Goal: Transaction & Acquisition: Purchase product/service

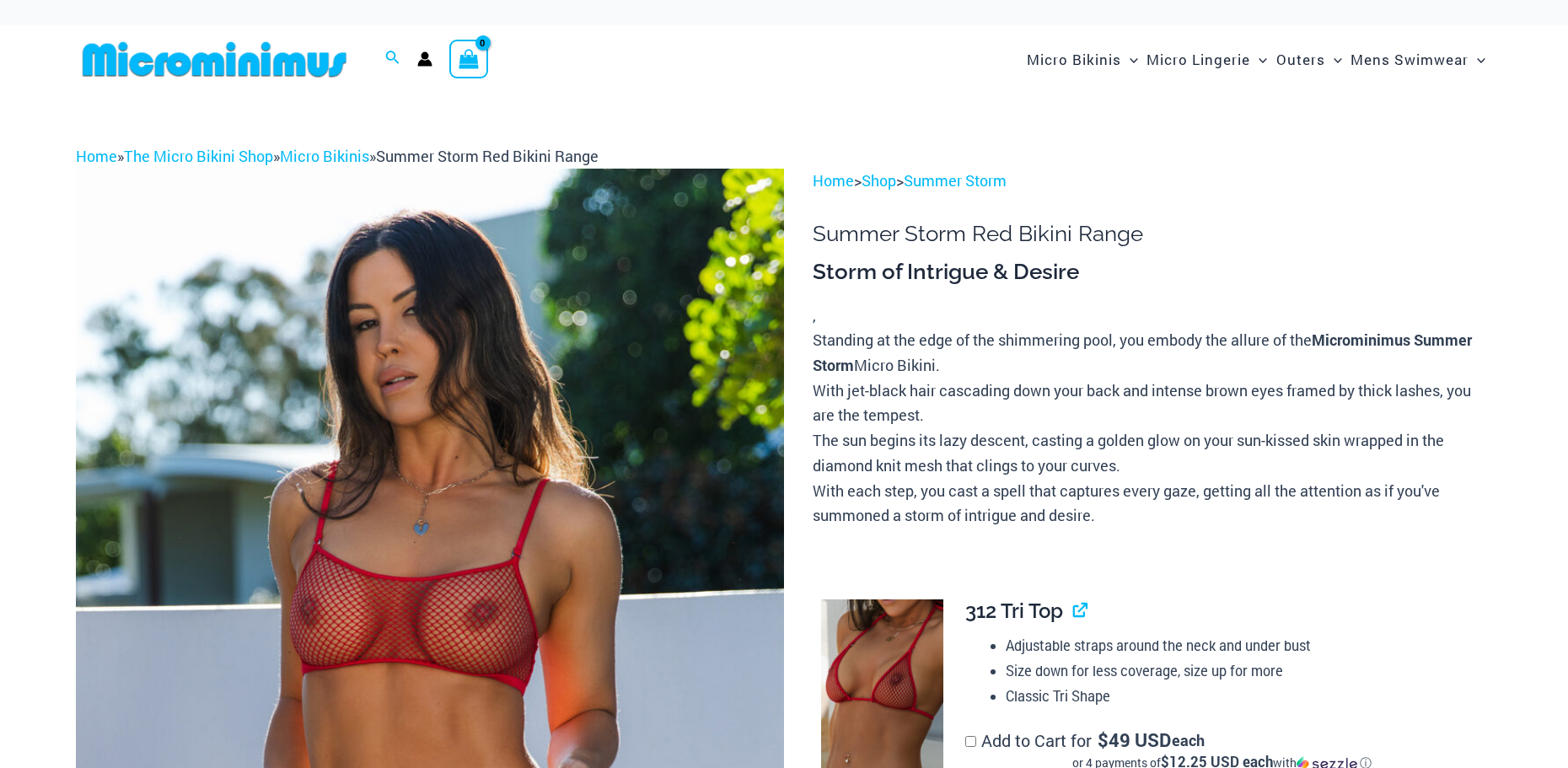
scroll to position [253, 0]
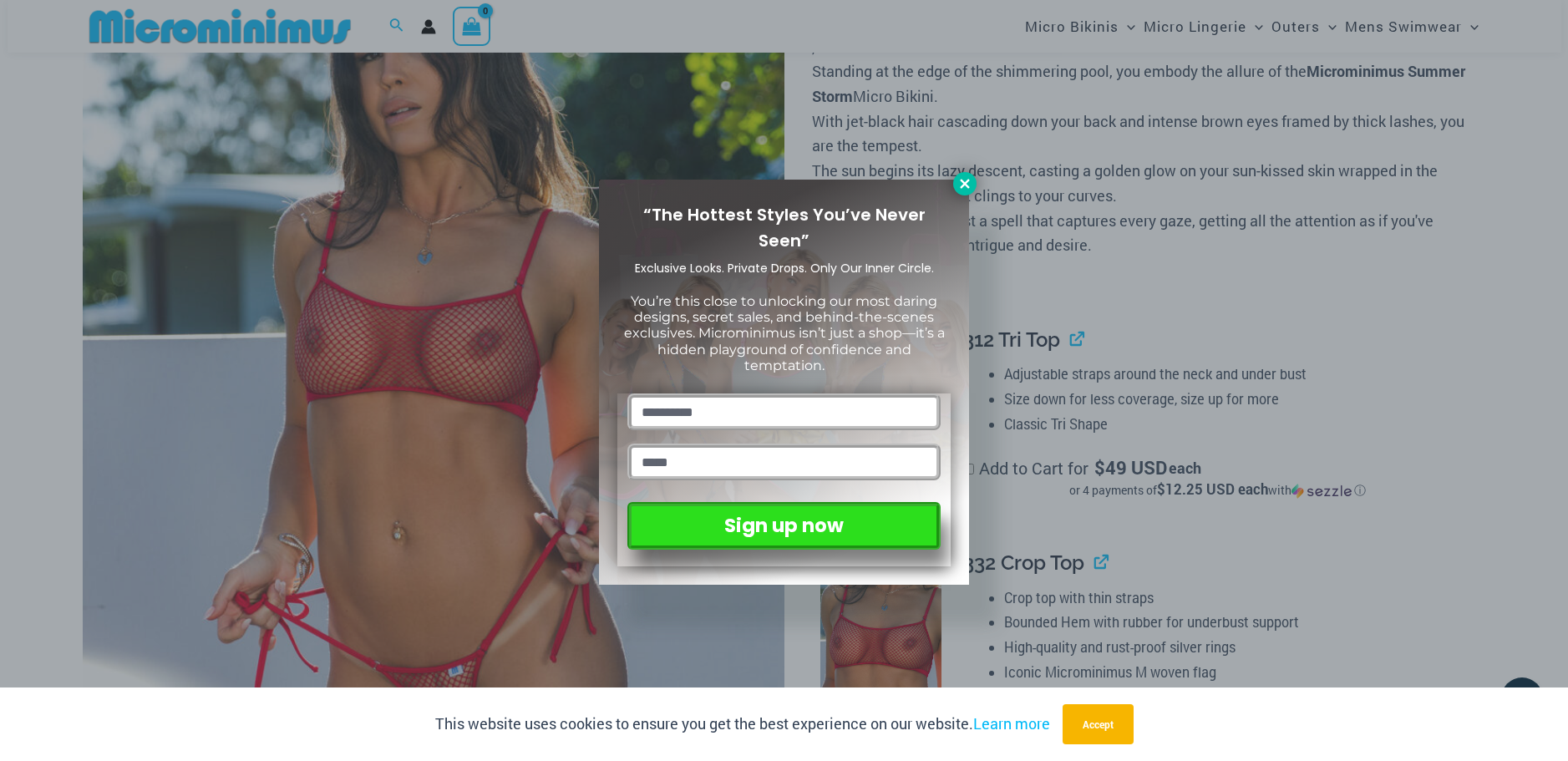
click at [968, 180] on icon at bounding box center [965, 184] width 10 height 10
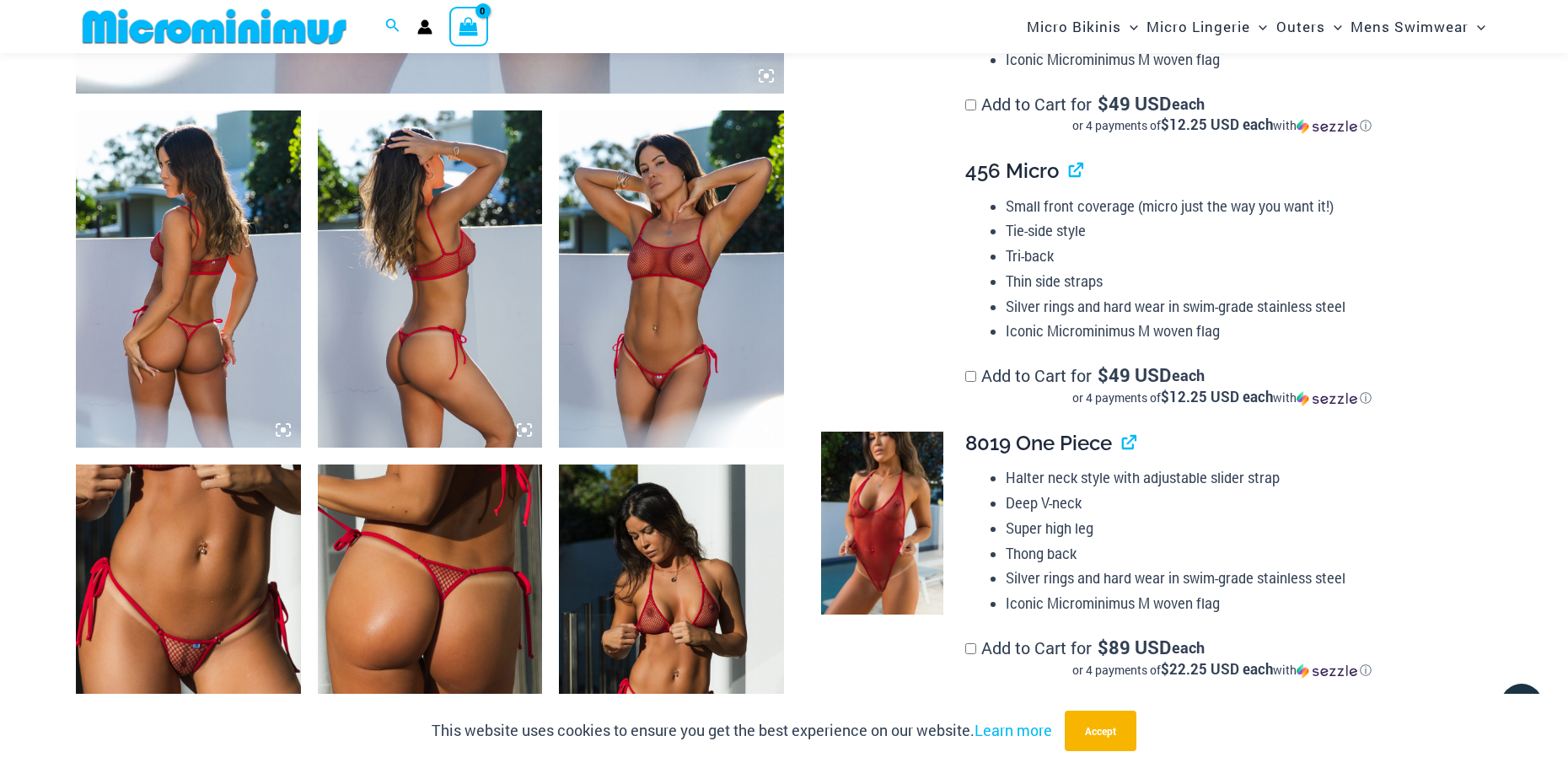
scroll to position [1180, 0]
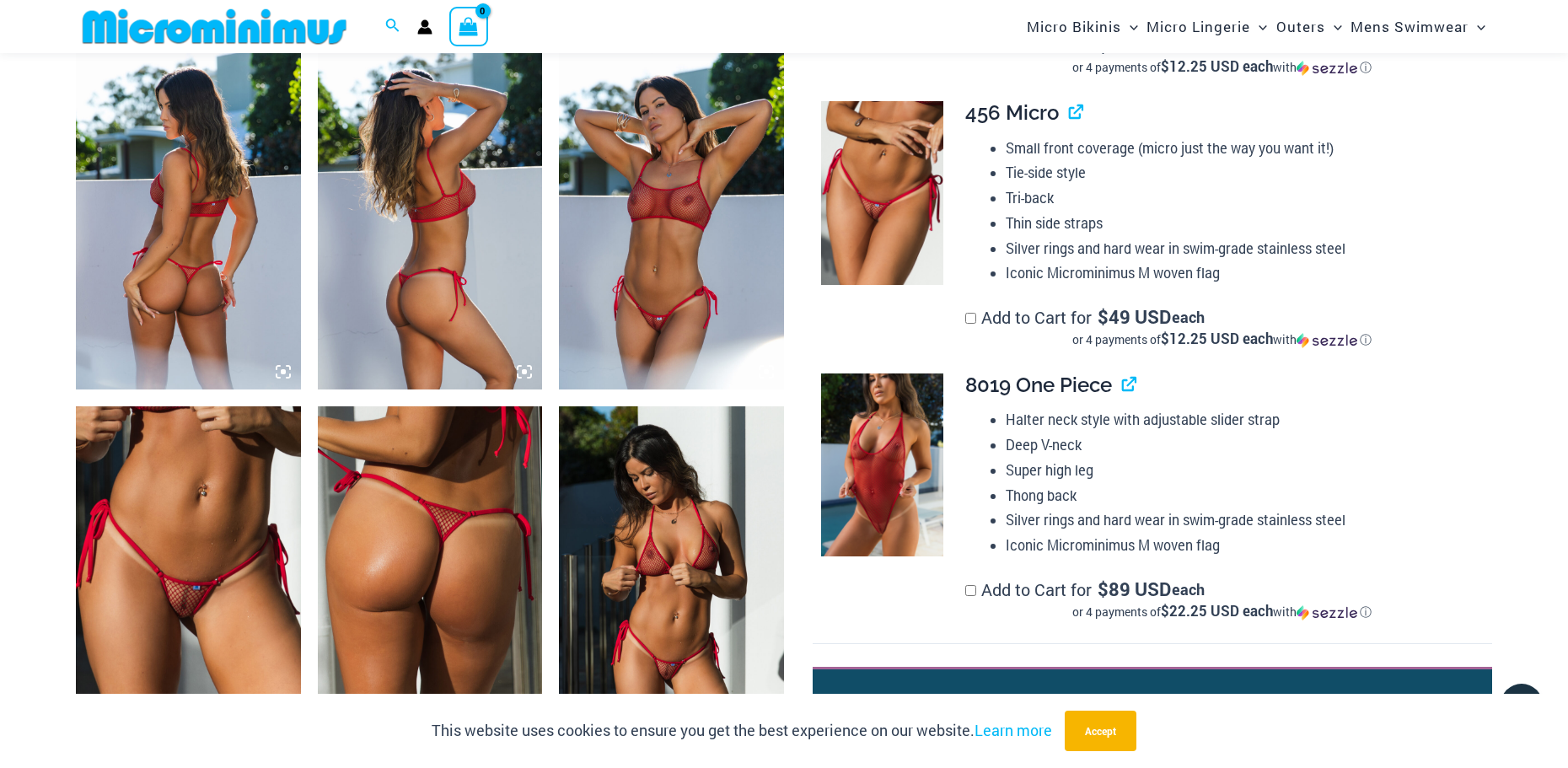
click at [218, 556] on img at bounding box center [189, 575] width 226 height 337
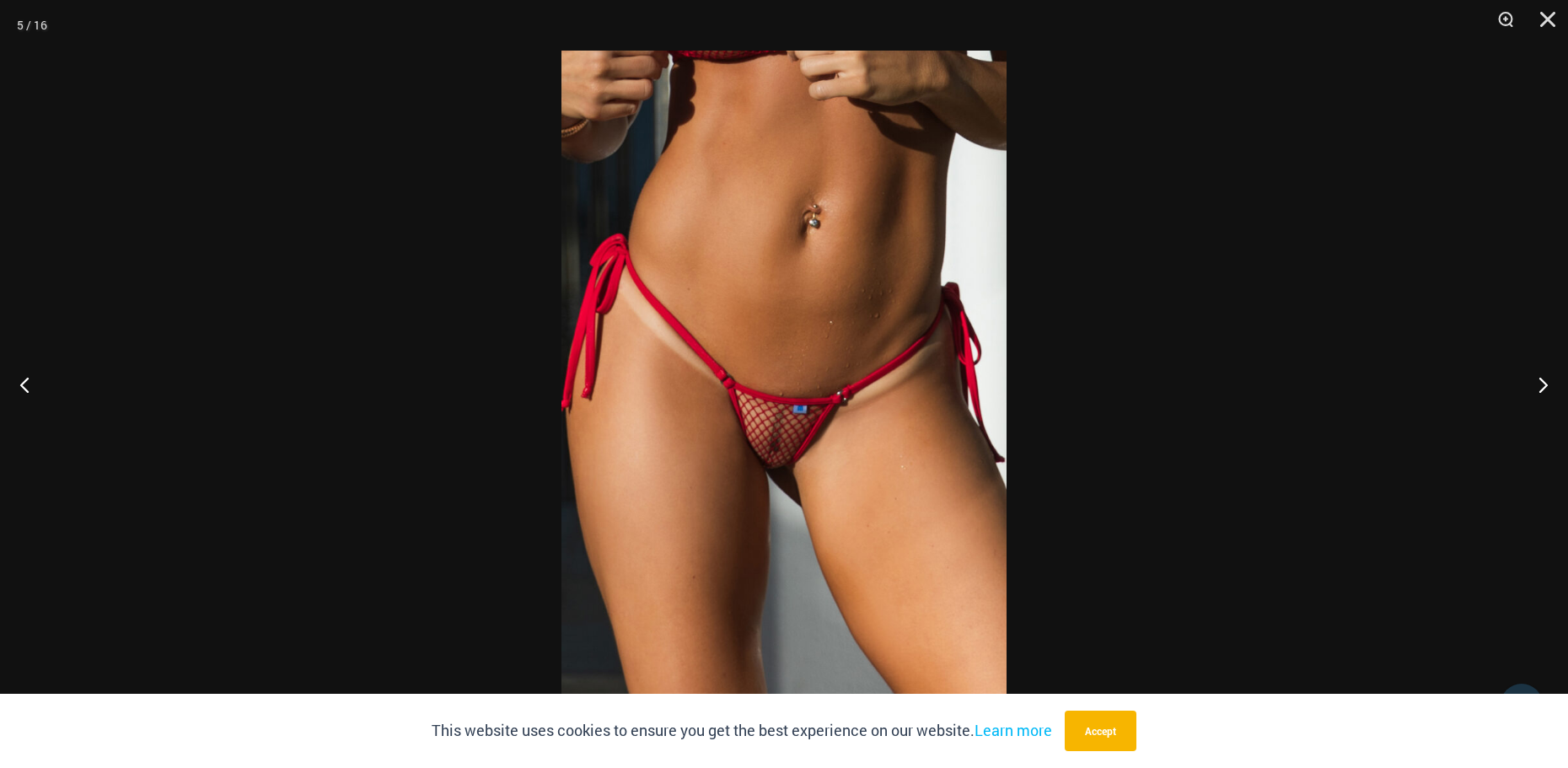
click at [764, 314] on img at bounding box center [784, 384] width 445 height 667
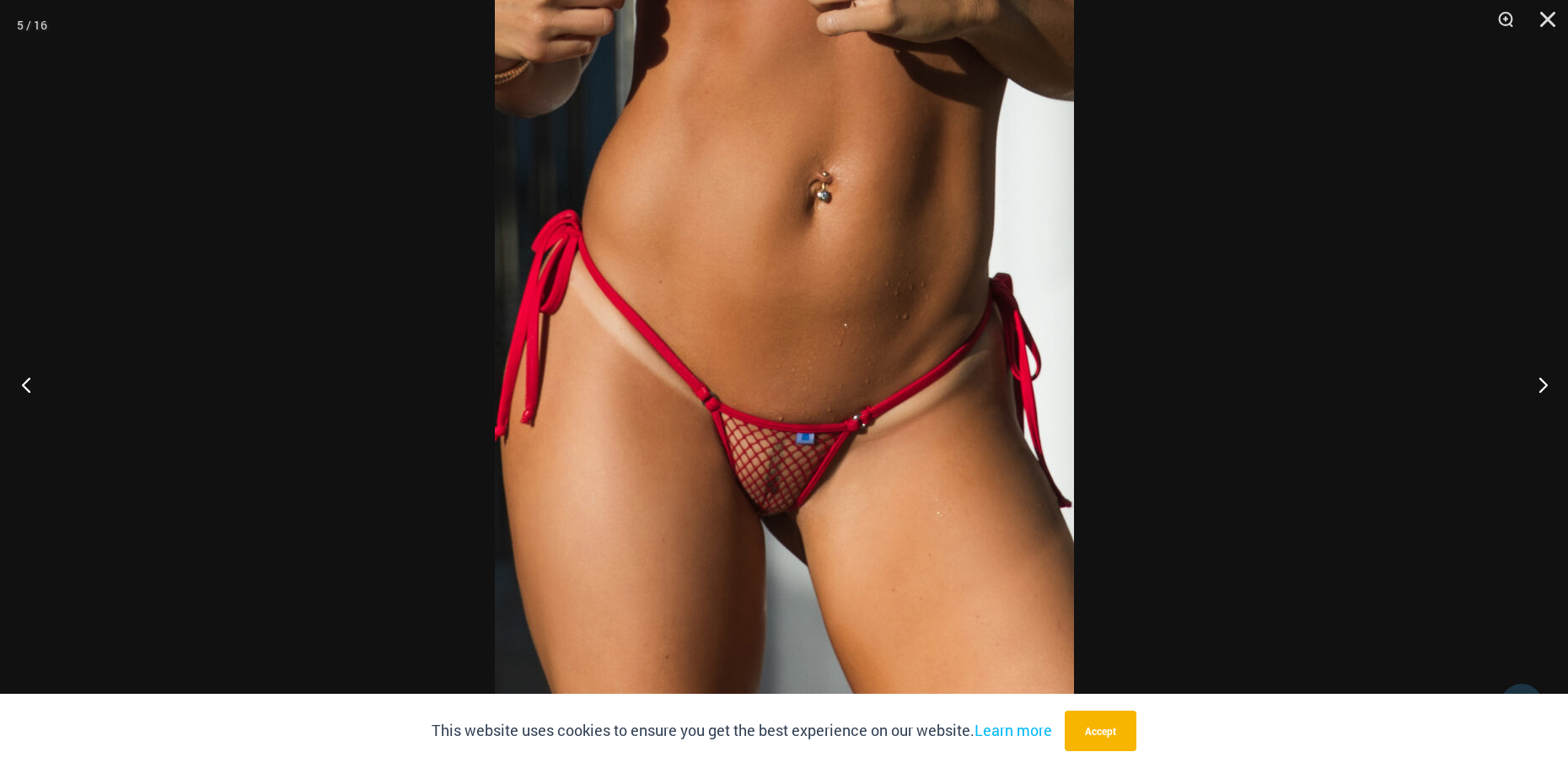
click at [26, 387] on button "Previous" at bounding box center [31, 384] width 63 height 85
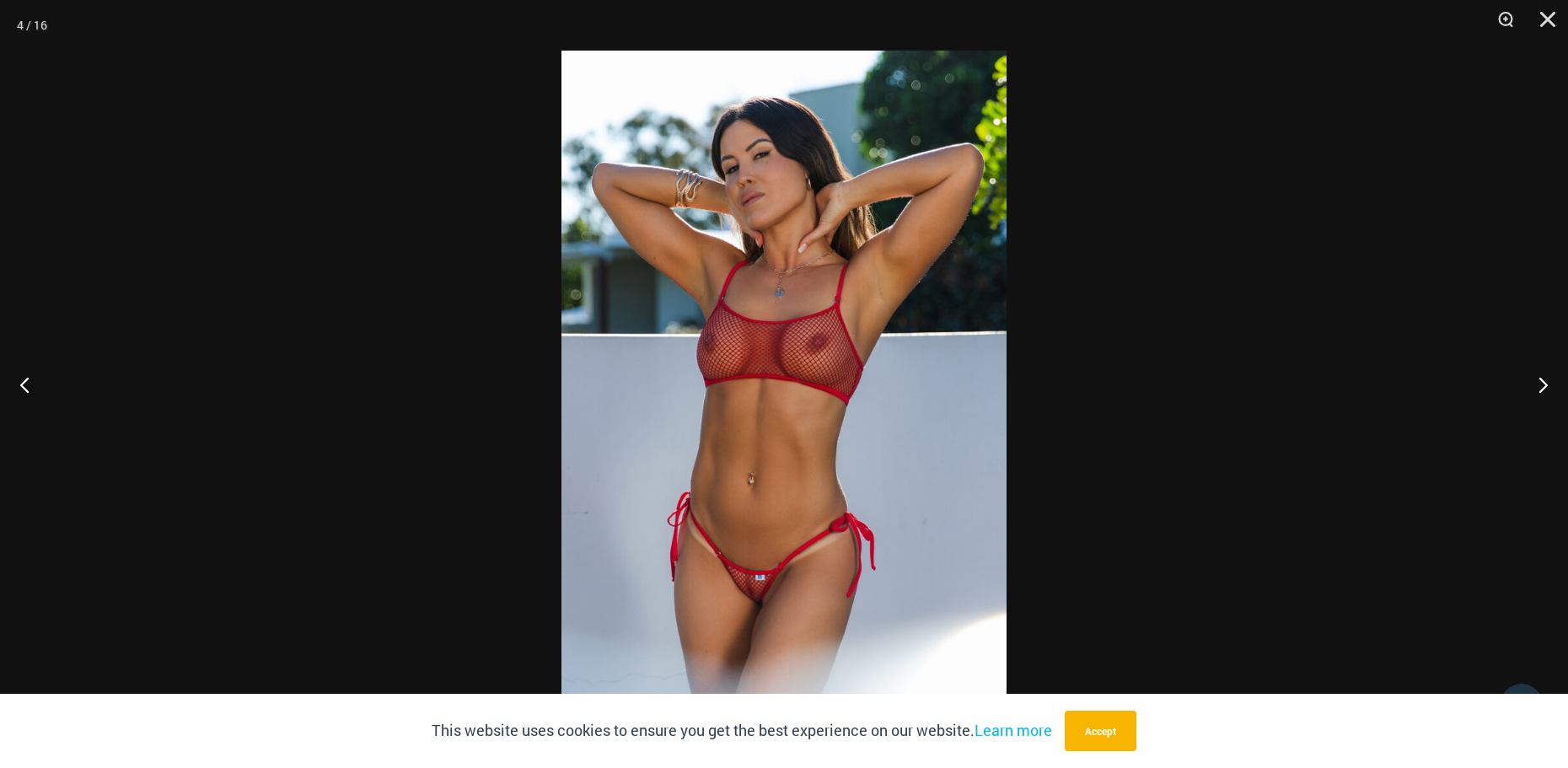
click at [747, 416] on img at bounding box center [784, 384] width 445 height 667
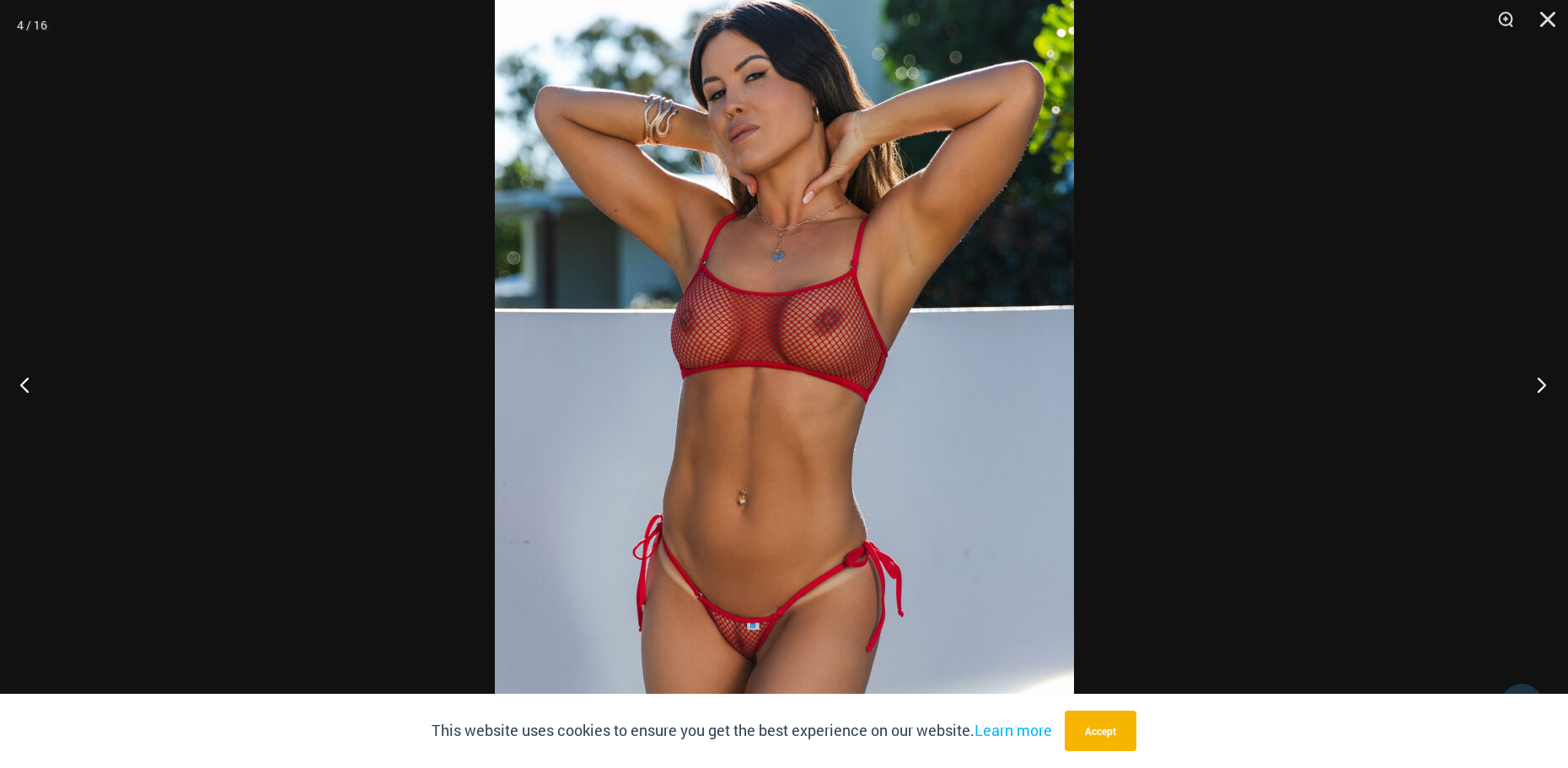
click at [1542, 385] on button "Next" at bounding box center [1536, 384] width 63 height 85
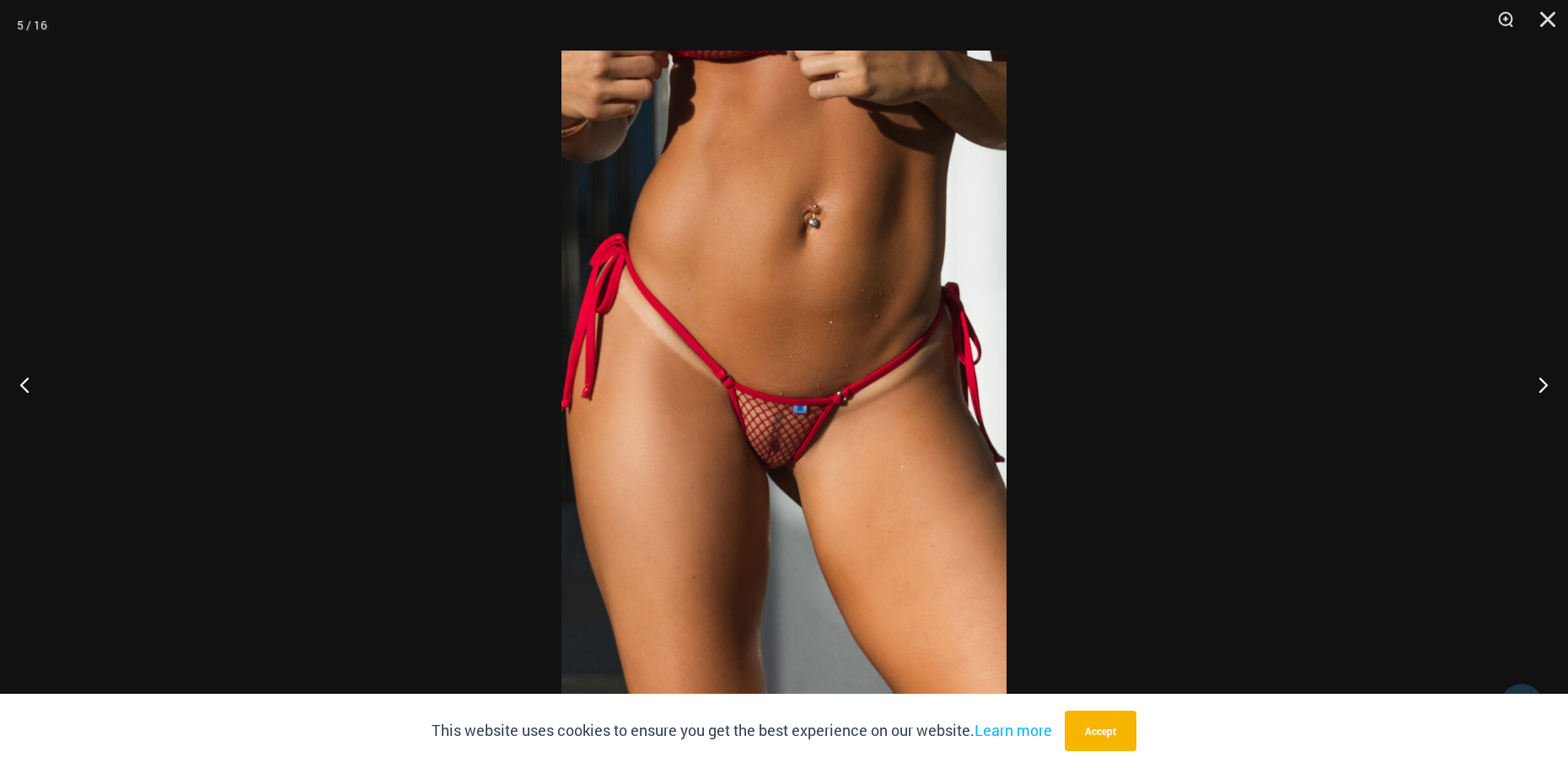
click at [793, 322] on img at bounding box center [784, 384] width 445 height 667
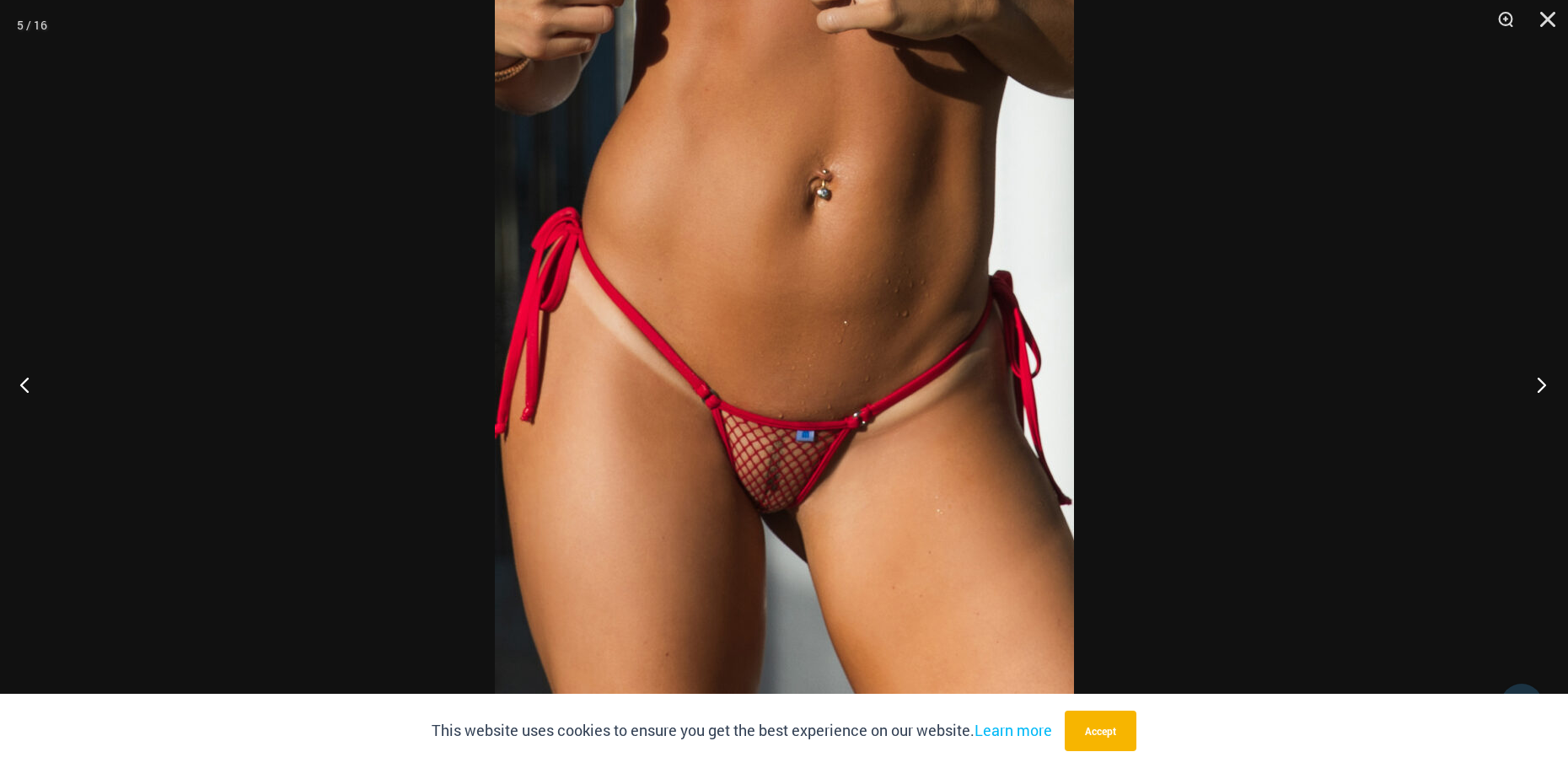
click at [1542, 385] on button "Next" at bounding box center [1536, 384] width 63 height 85
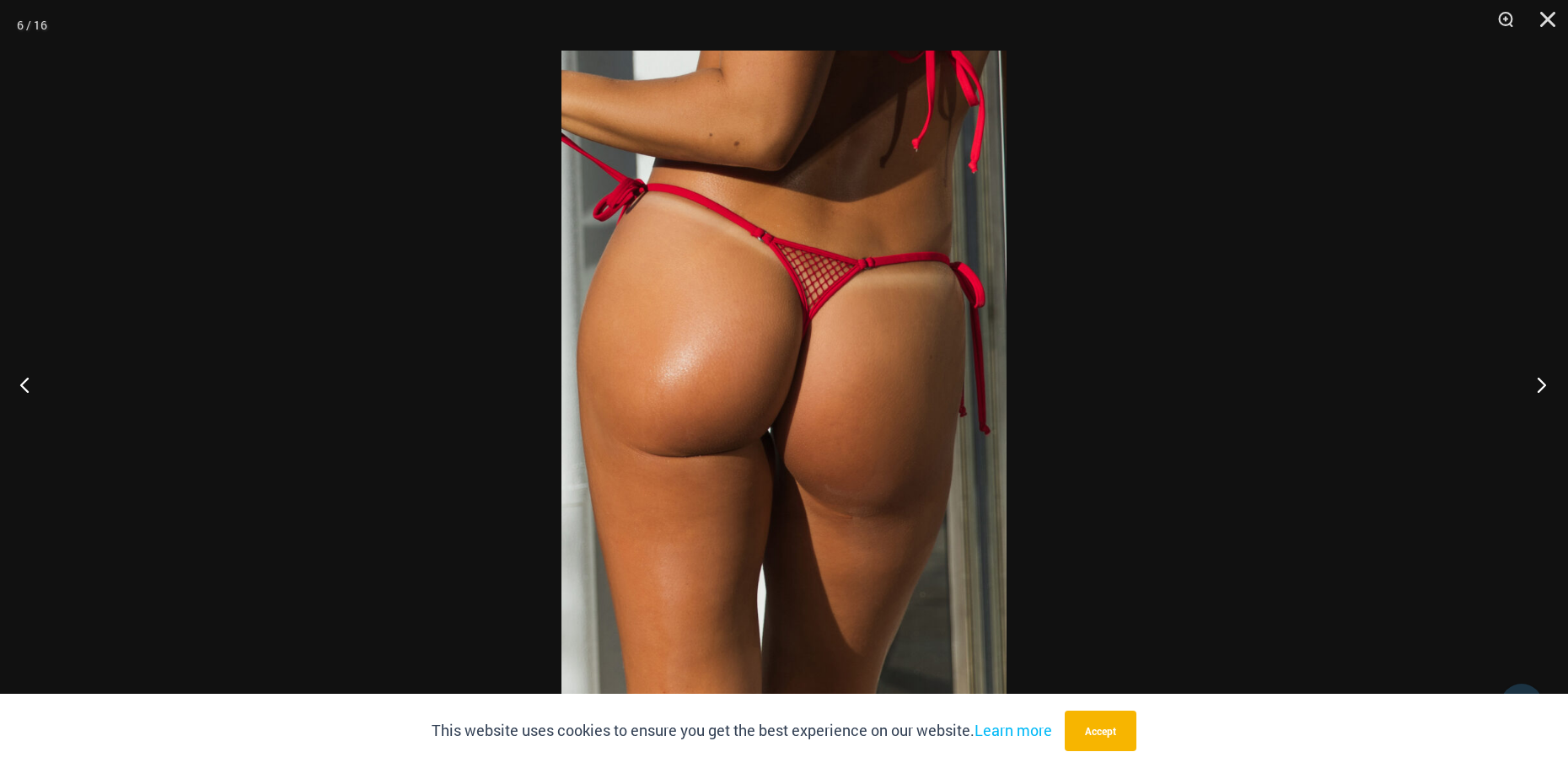
click at [1542, 385] on button "Next" at bounding box center [1536, 384] width 63 height 85
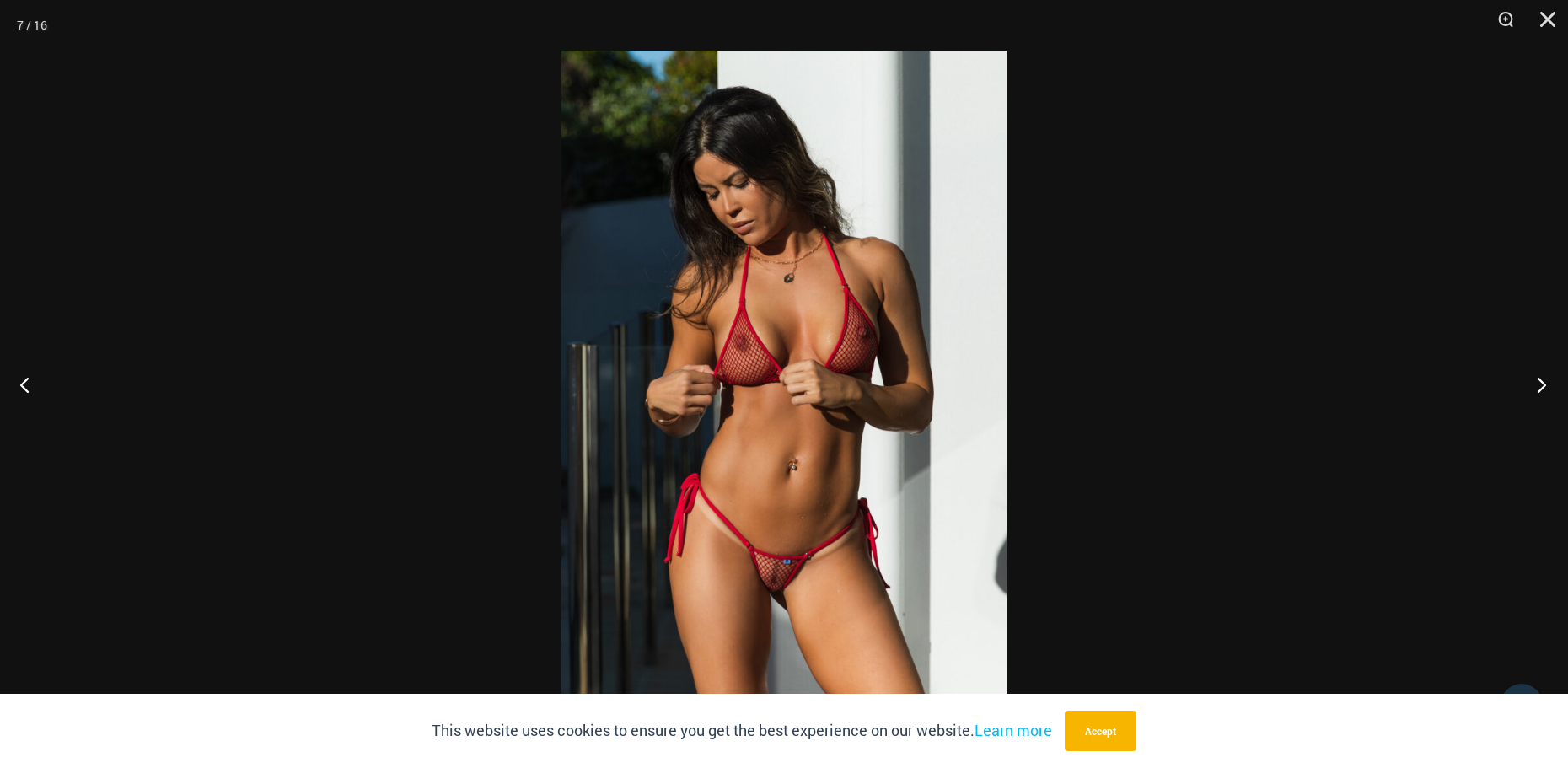
click at [1542, 385] on button "Next" at bounding box center [1536, 384] width 63 height 85
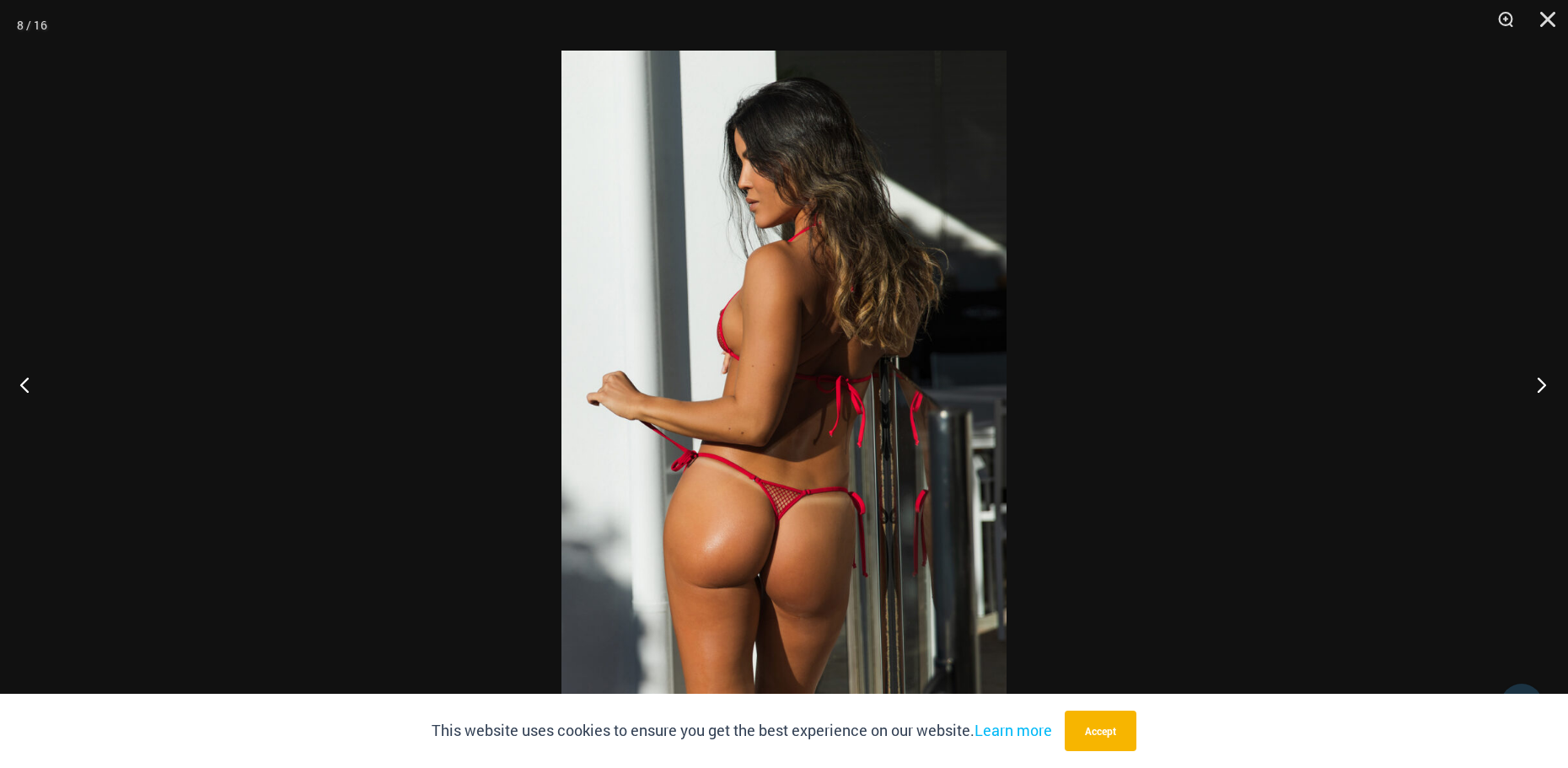
click at [1542, 385] on button "Next" at bounding box center [1536, 384] width 63 height 85
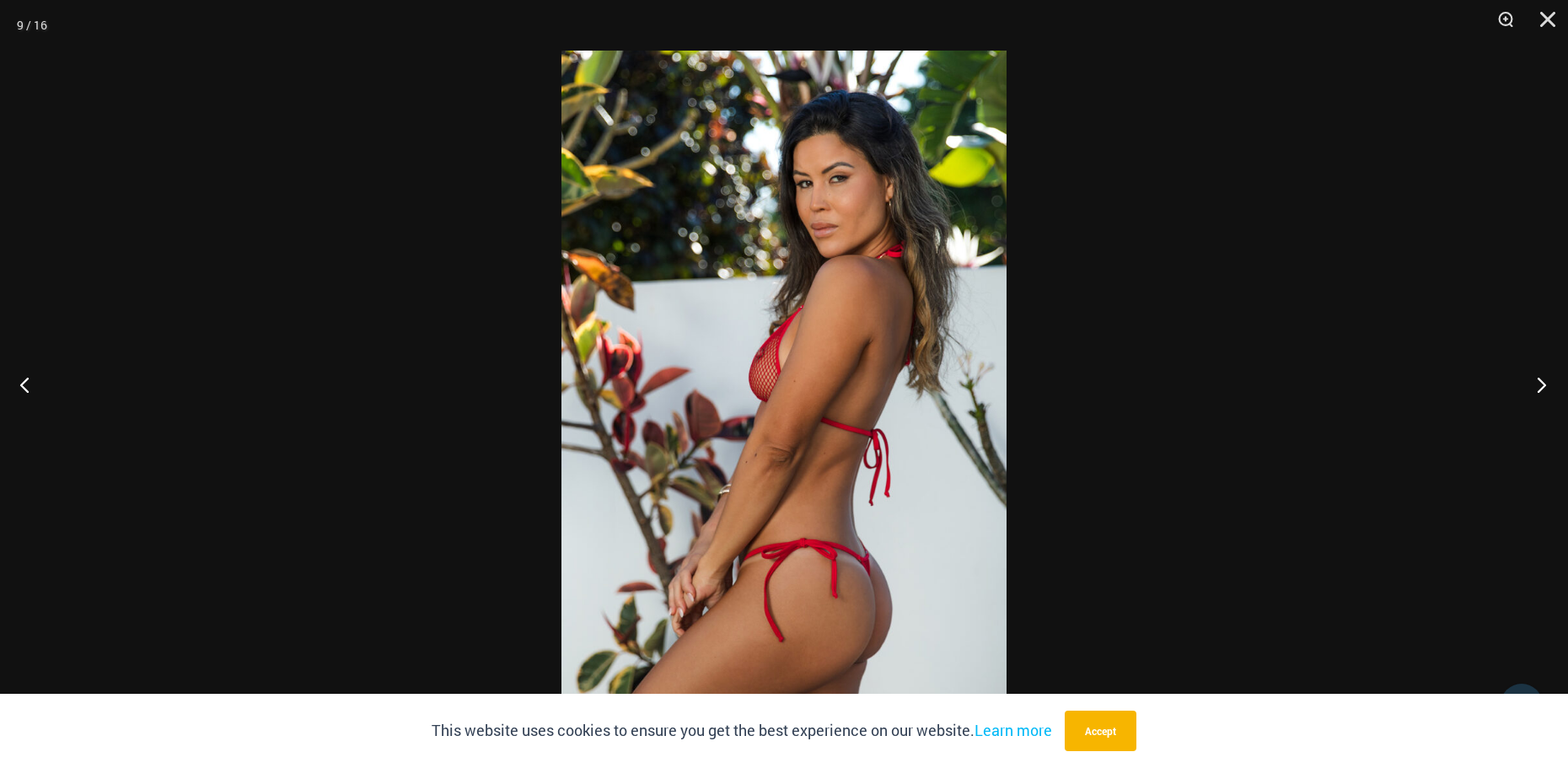
click at [1542, 385] on button "Next" at bounding box center [1536, 384] width 63 height 85
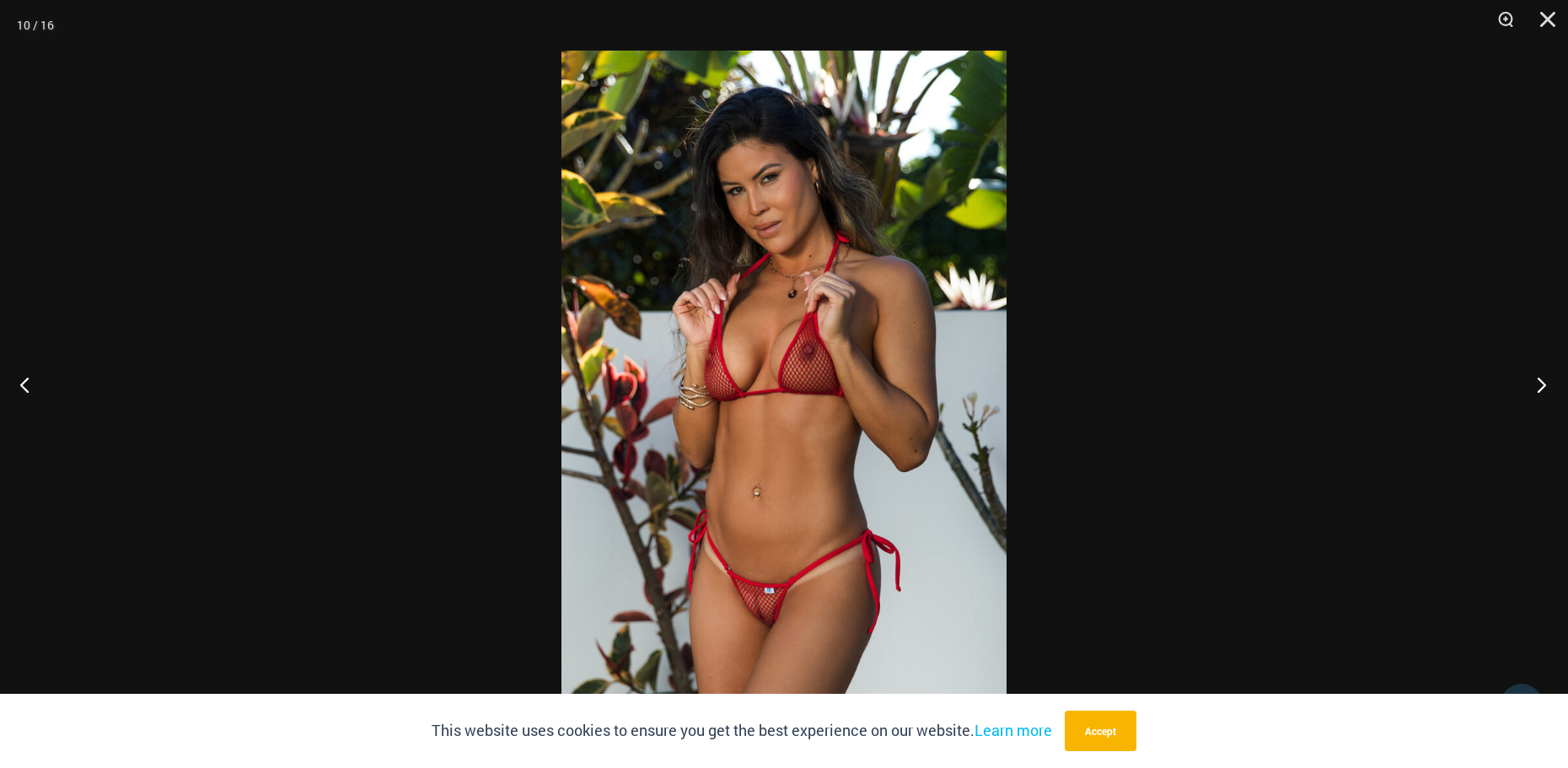
click at [1542, 385] on button "Next" at bounding box center [1536, 384] width 63 height 85
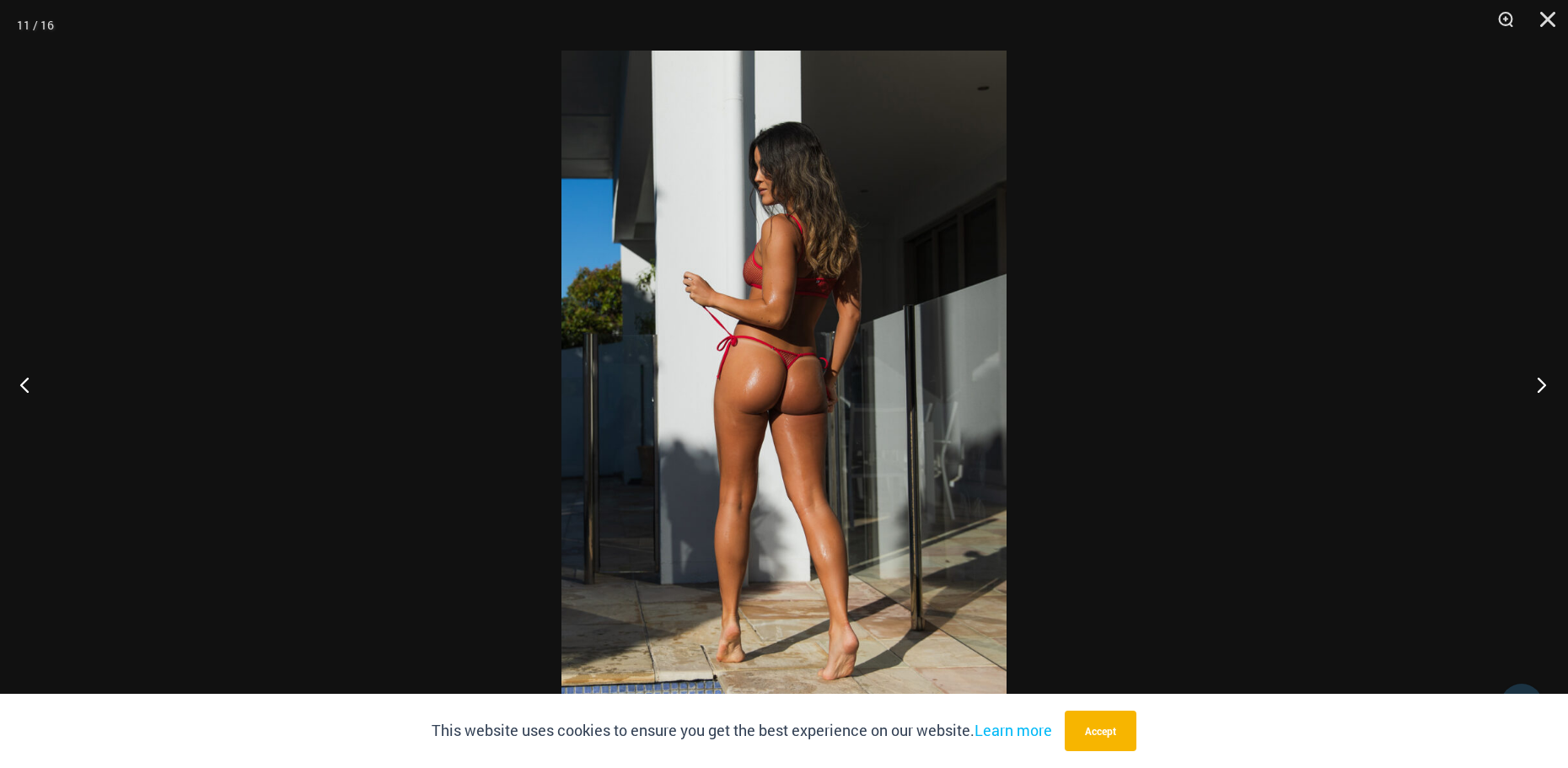
click at [1542, 385] on button "Next" at bounding box center [1536, 384] width 63 height 85
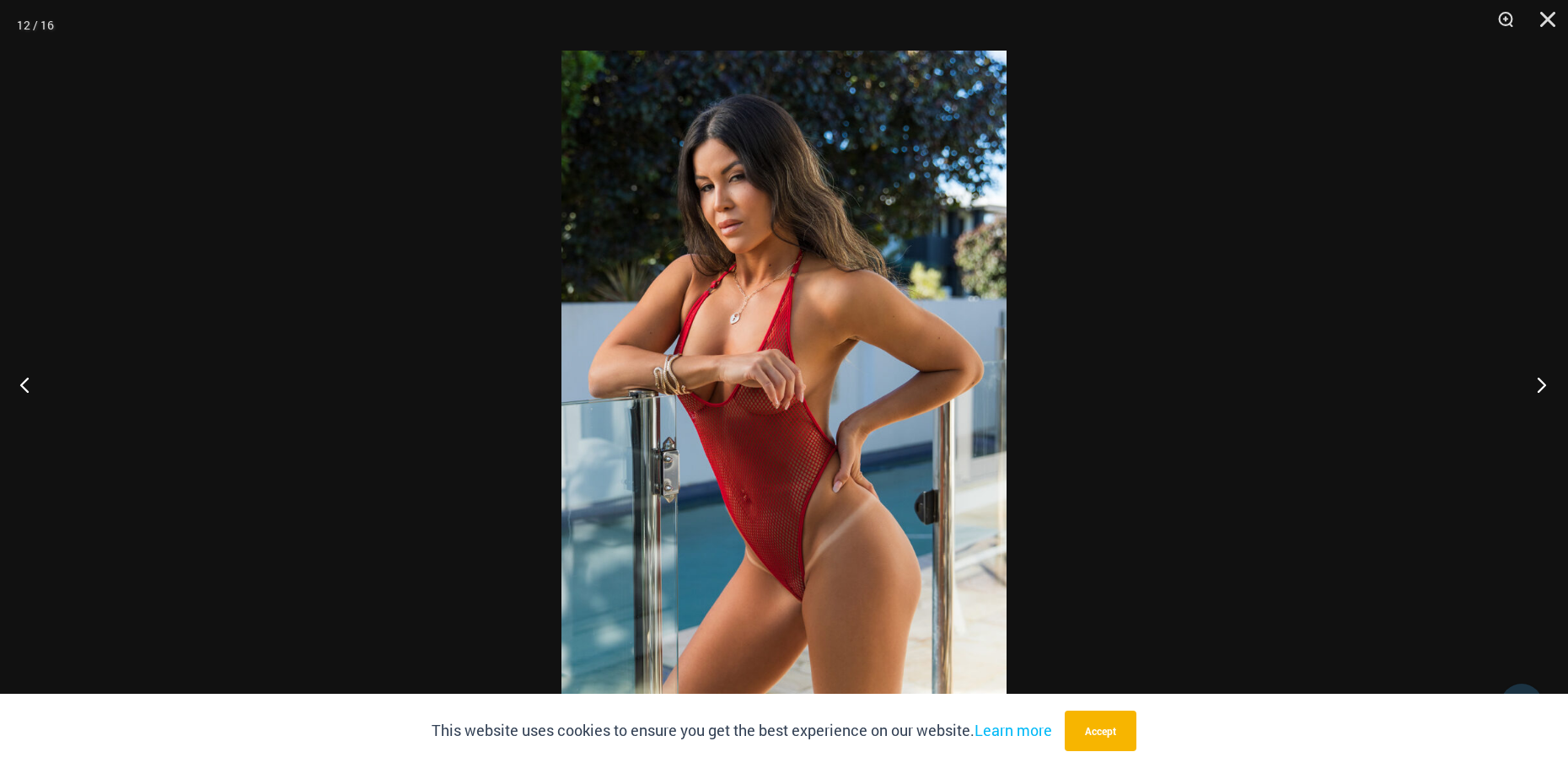
click at [1542, 385] on button "Next" at bounding box center [1536, 384] width 63 height 85
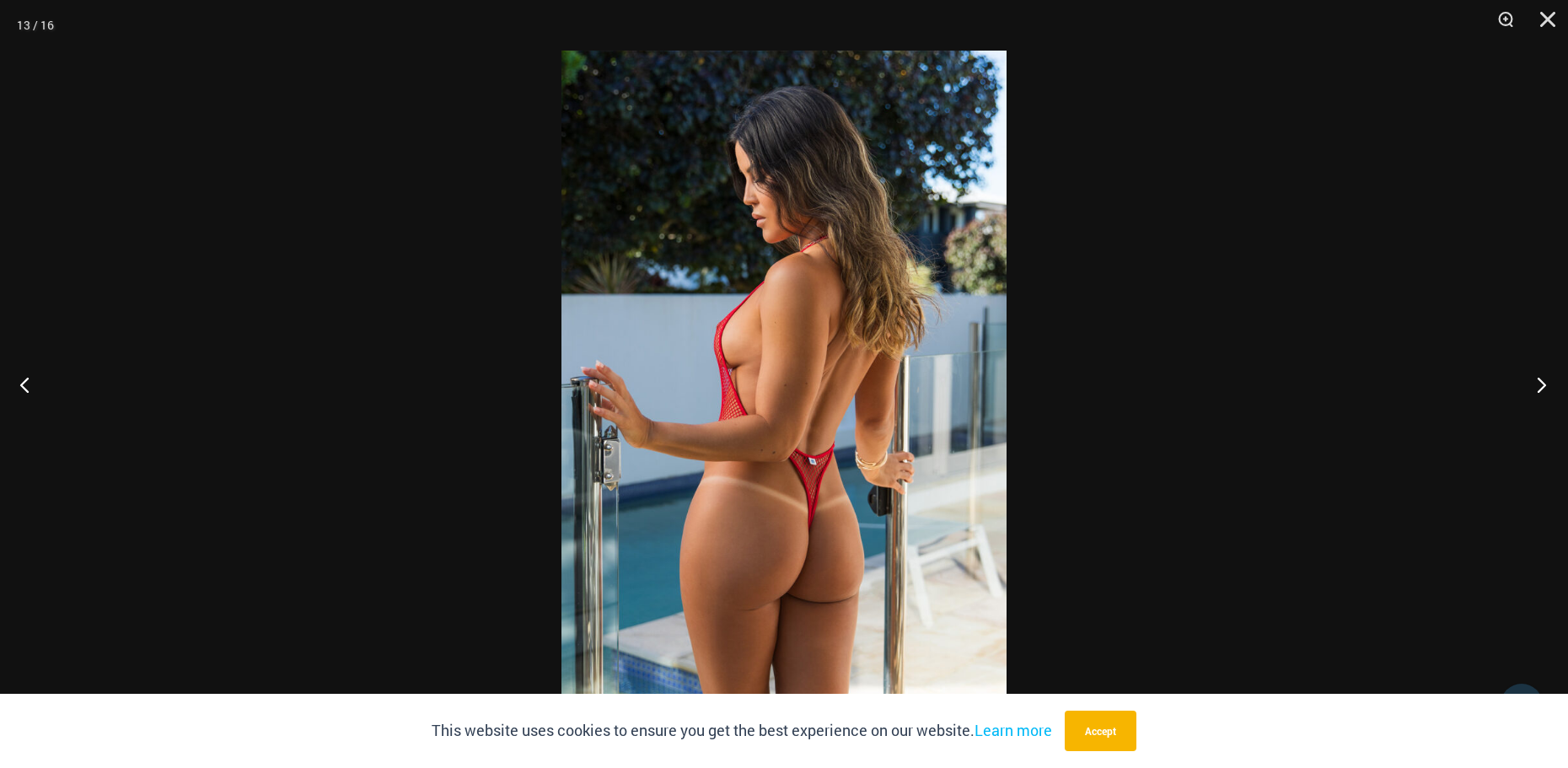
click at [1542, 385] on button "Next" at bounding box center [1536, 384] width 63 height 85
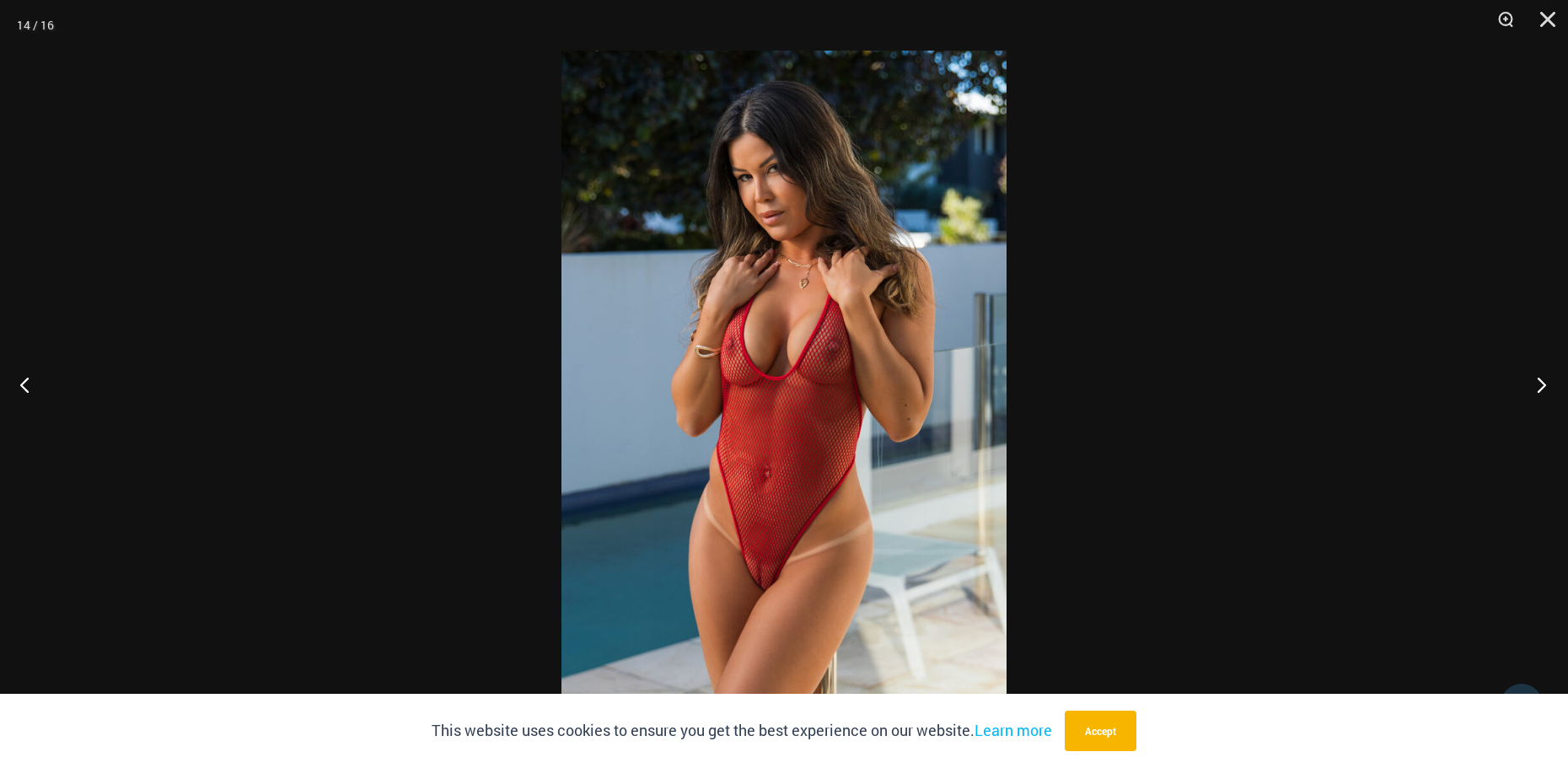
click at [1542, 385] on button "Next" at bounding box center [1536, 384] width 63 height 85
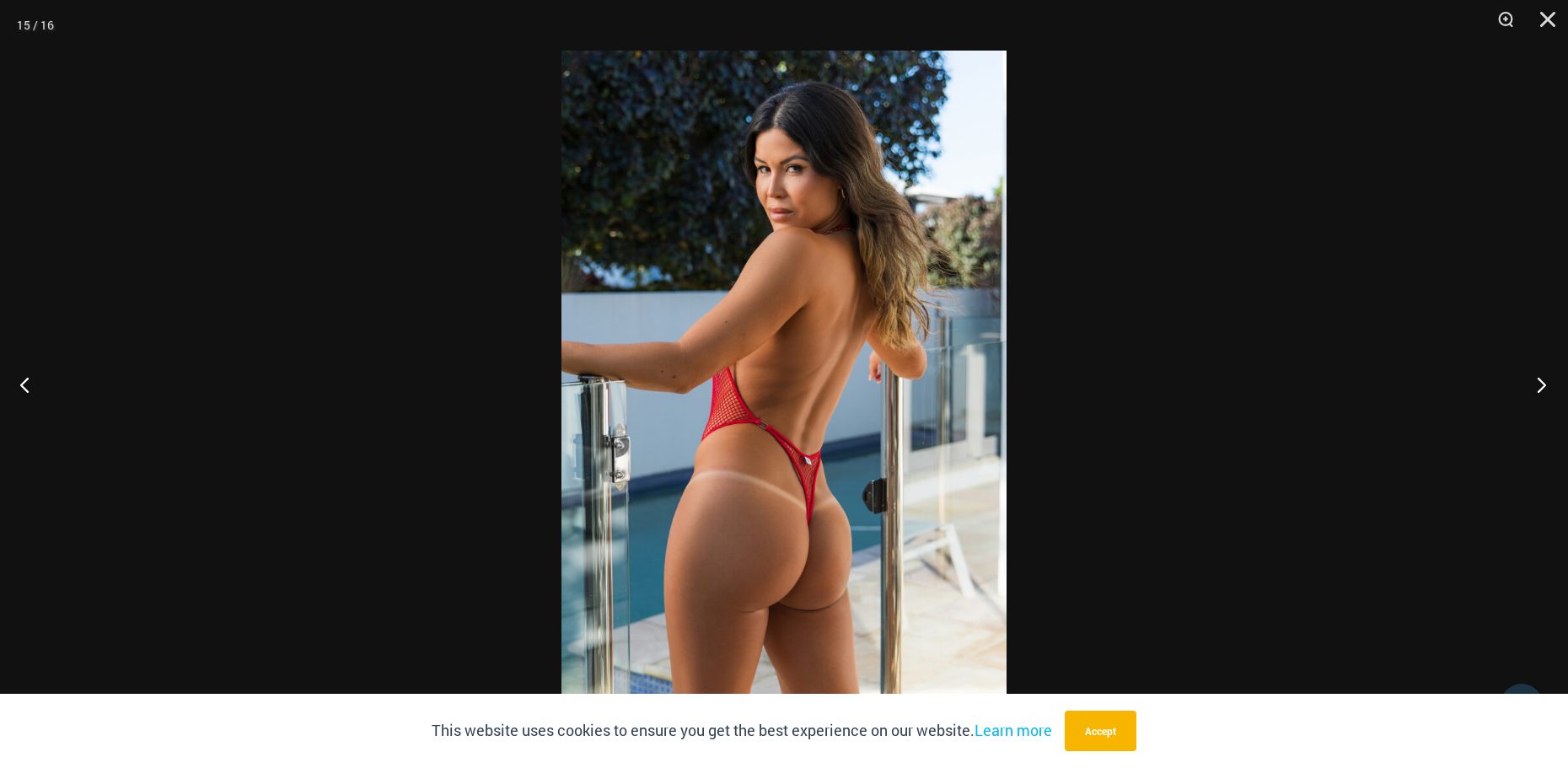
click at [1542, 385] on button "Next" at bounding box center [1536, 384] width 63 height 85
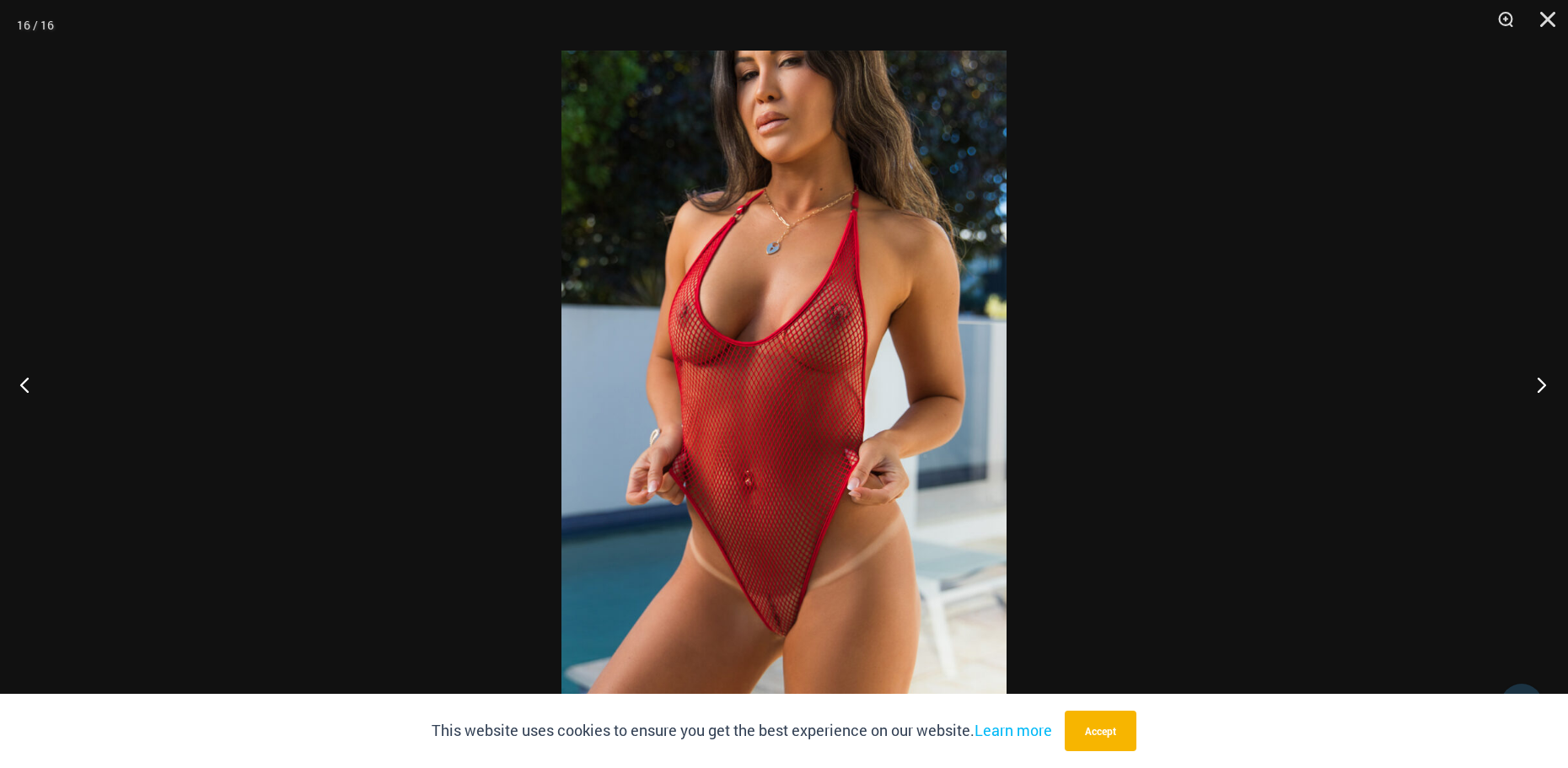
click at [1542, 385] on button "Next" at bounding box center [1536, 384] width 63 height 85
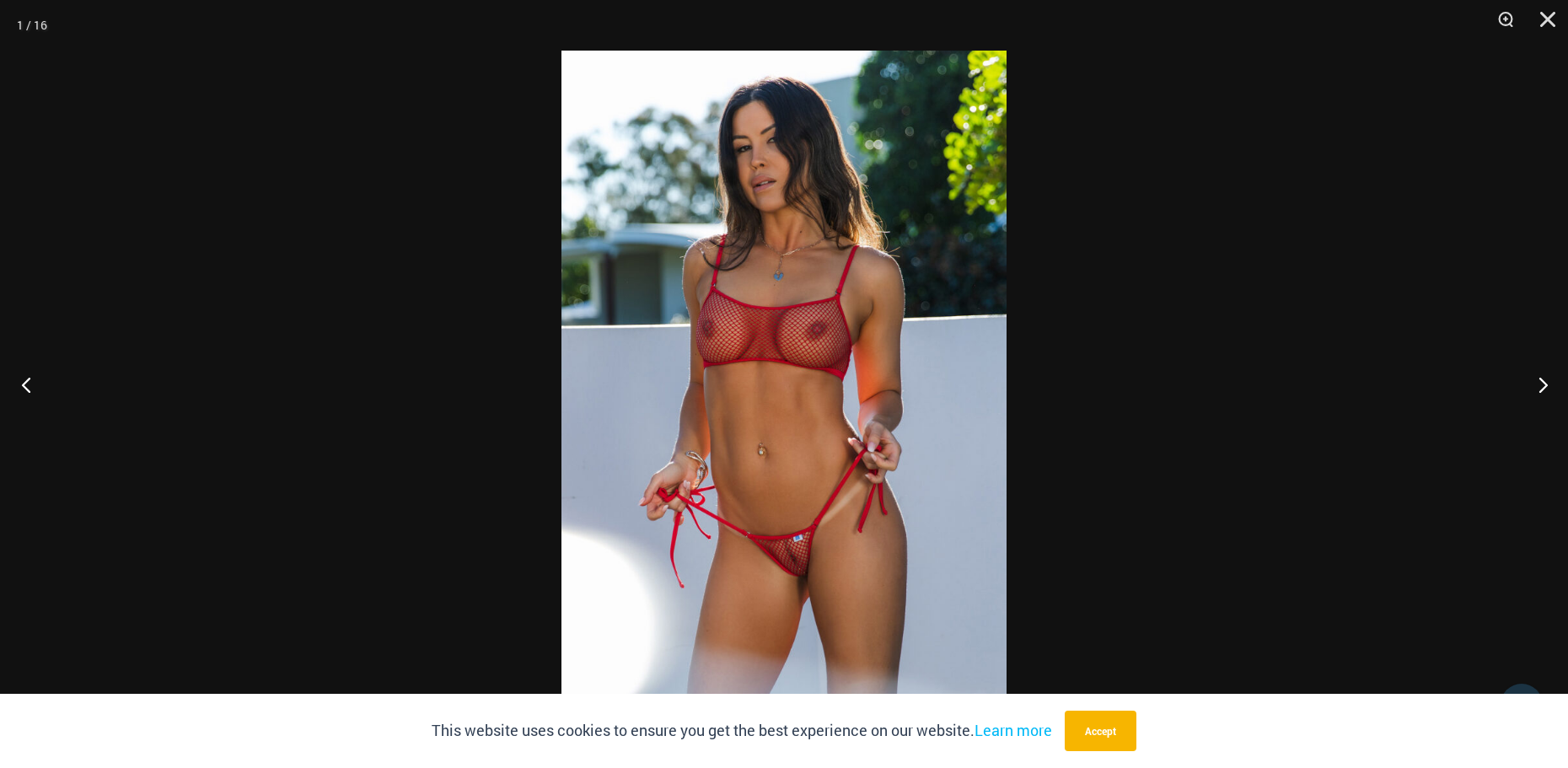
click at [24, 387] on button "Previous" at bounding box center [31, 384] width 63 height 85
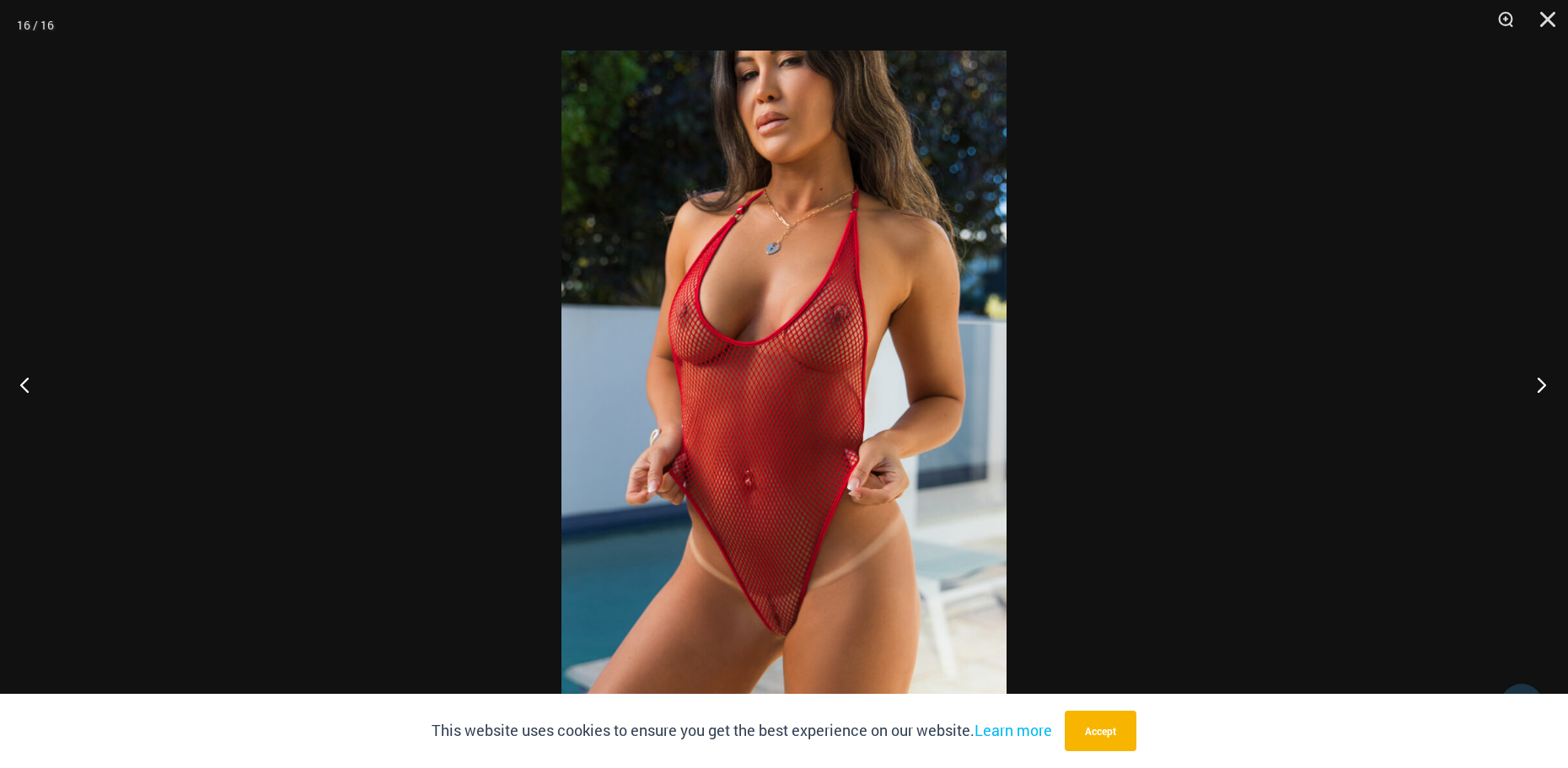
click at [1539, 383] on button "Next" at bounding box center [1536, 384] width 63 height 85
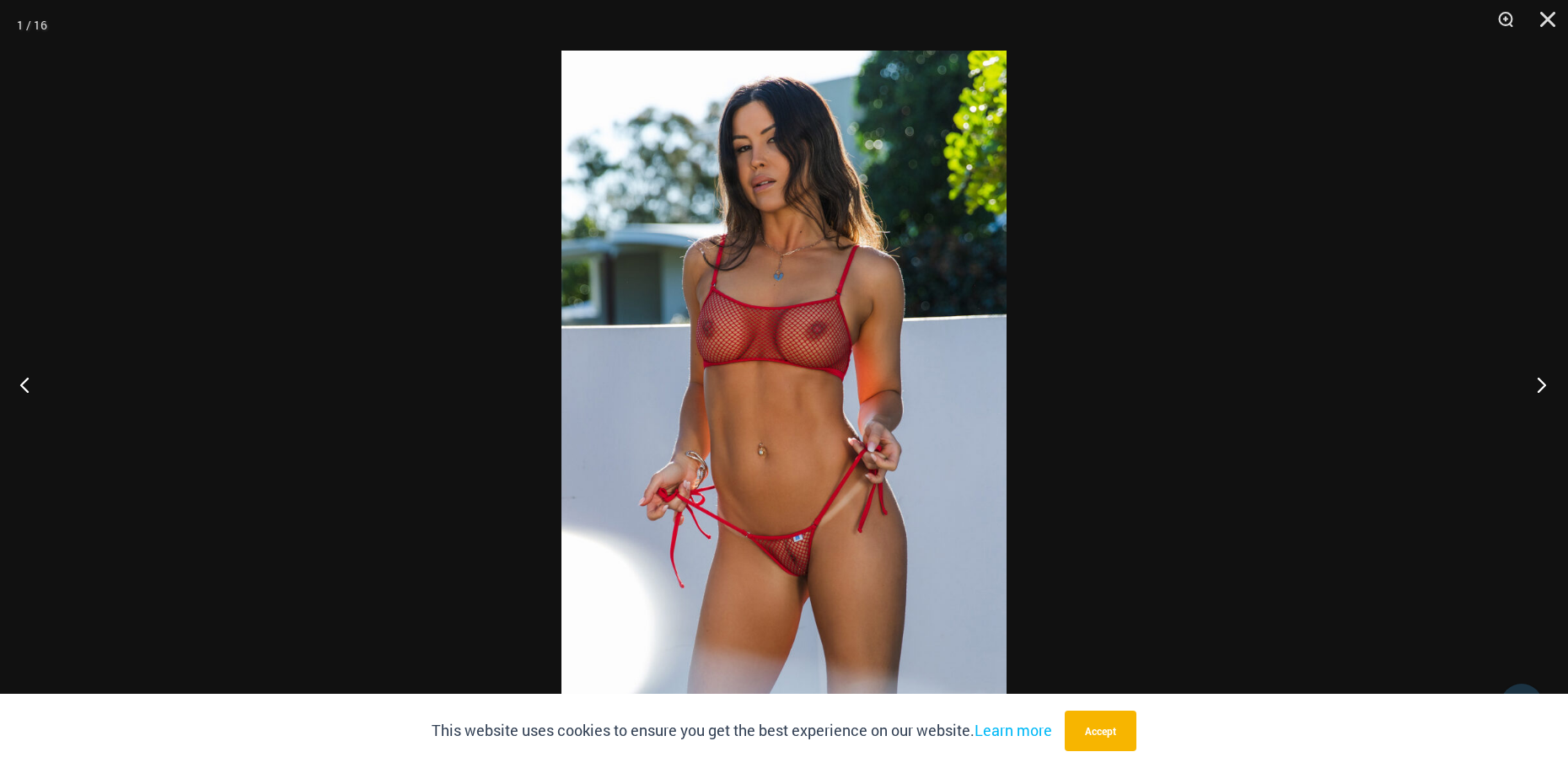
click at [1539, 383] on button "Next" at bounding box center [1536, 384] width 63 height 85
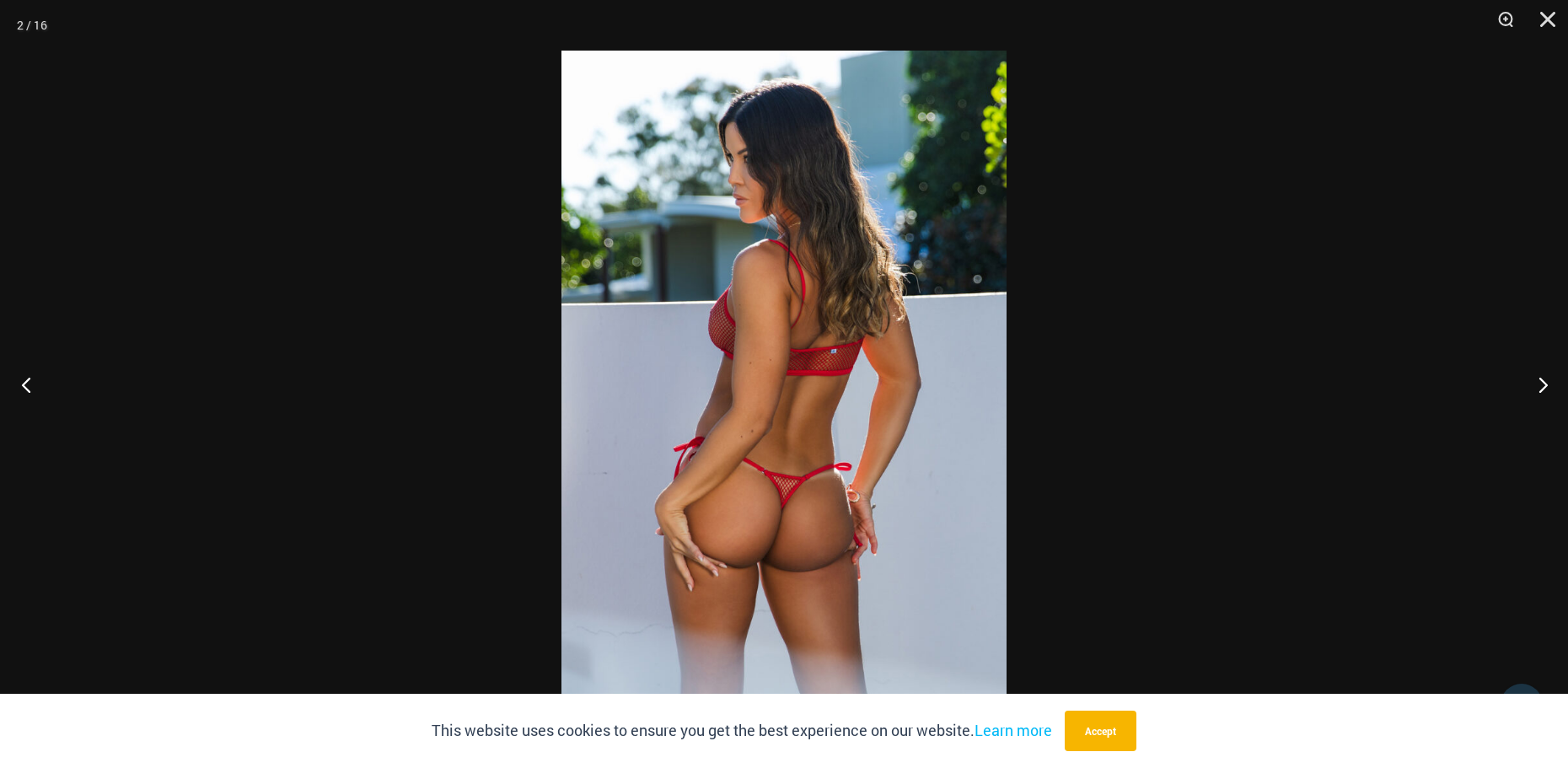
click at [19, 384] on button "Previous" at bounding box center [31, 384] width 63 height 85
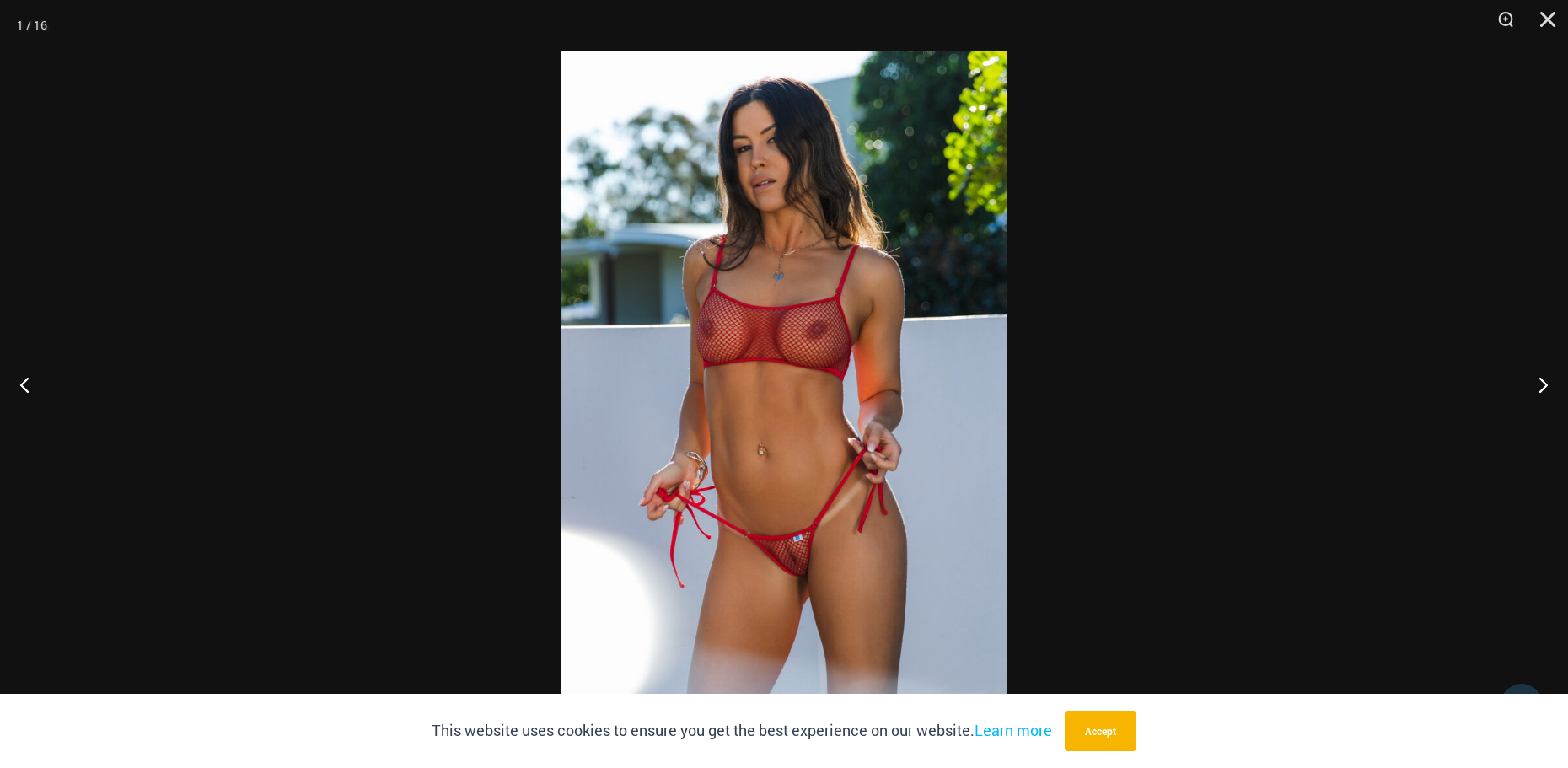
click at [822, 438] on img at bounding box center [784, 384] width 445 height 667
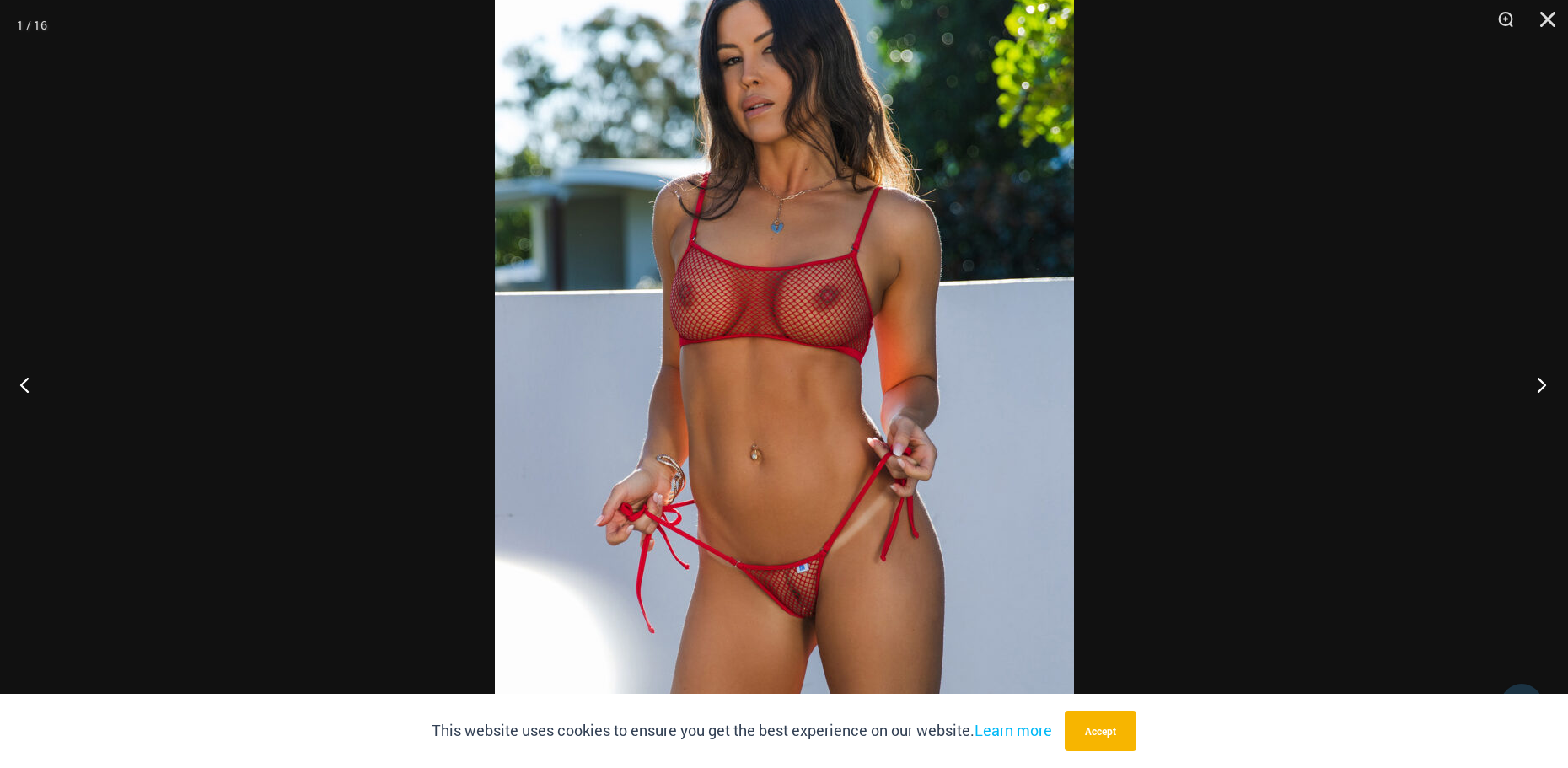
click at [1541, 385] on button "Next" at bounding box center [1536, 384] width 63 height 85
